Goal: Task Accomplishment & Management: Use online tool/utility

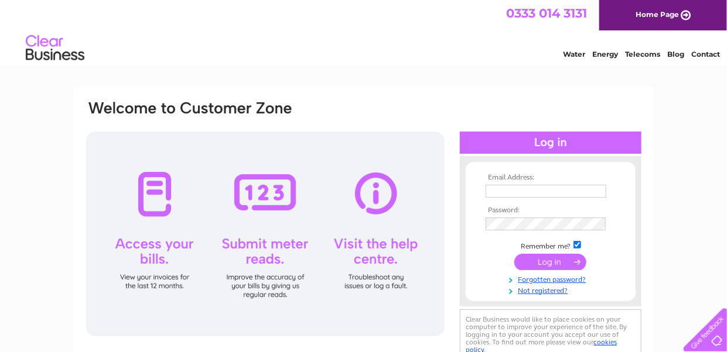
type input "wadamson@hotmail.co.uk"
click at [549, 262] on input "submit" at bounding box center [550, 262] width 72 height 16
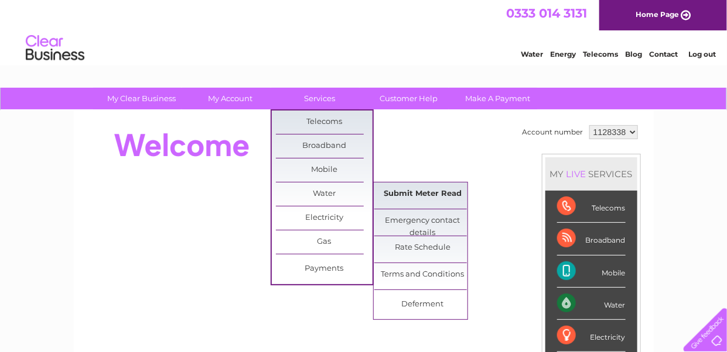
click at [414, 193] on link "Submit Meter Read" at bounding box center [422, 194] width 97 height 23
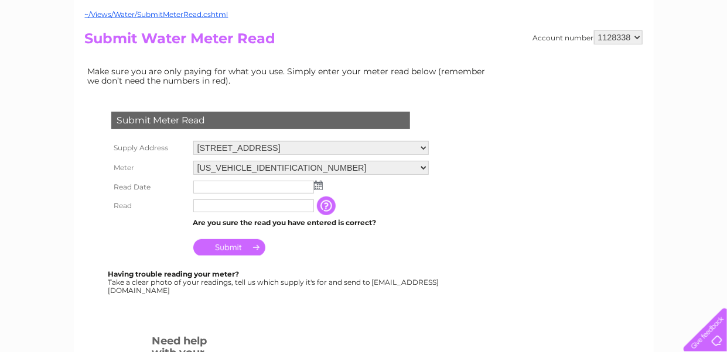
scroll to position [117, 0]
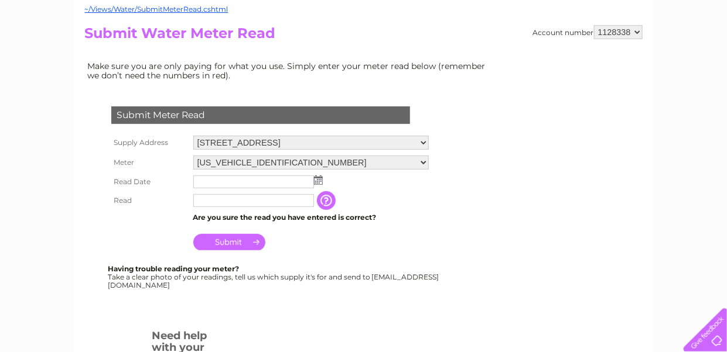
click at [317, 179] on img at bounding box center [318, 180] width 9 height 9
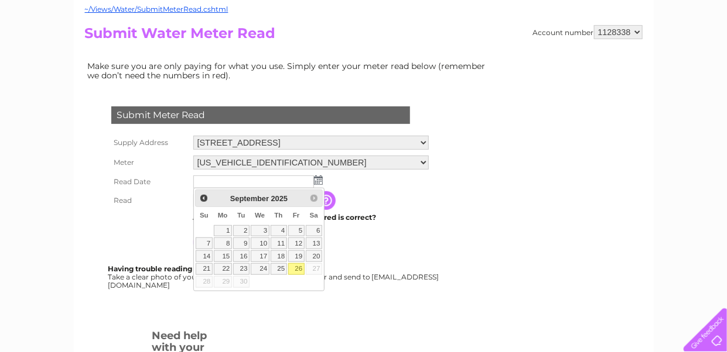
click at [295, 266] on link "26" at bounding box center [296, 269] width 16 height 12
type input "2025/09/26"
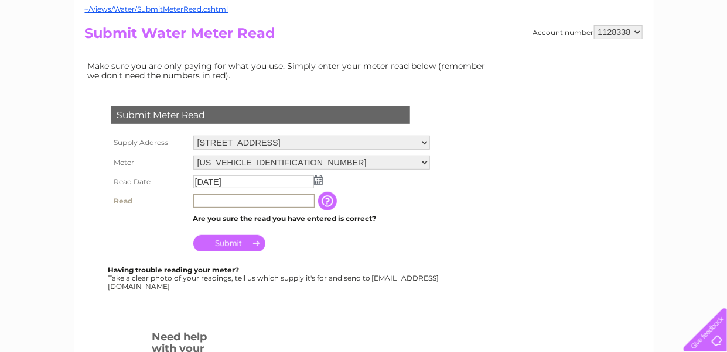
click at [226, 203] on input "text" at bounding box center [254, 201] width 122 height 14
type input "9"
type input "976"
click at [228, 244] on input "Submit" at bounding box center [229, 242] width 72 height 16
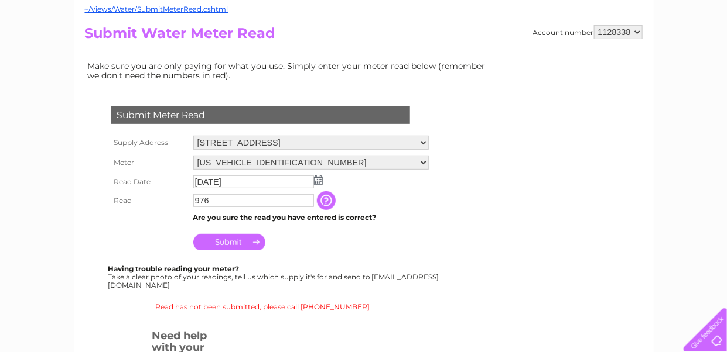
click at [227, 238] on input "Submit" at bounding box center [229, 242] width 72 height 16
click at [234, 241] on input "Submit" at bounding box center [229, 242] width 72 height 16
